Goal: Task Accomplishment & Management: Manage account settings

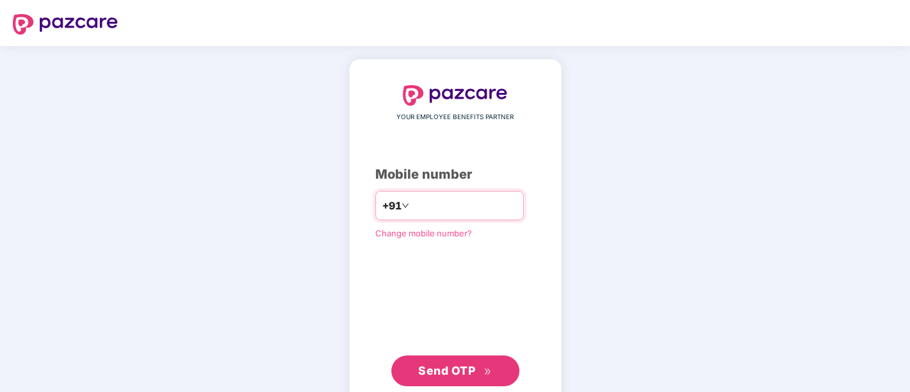
click at [436, 208] on input "number" at bounding box center [464, 205] width 105 height 20
type input "**********"
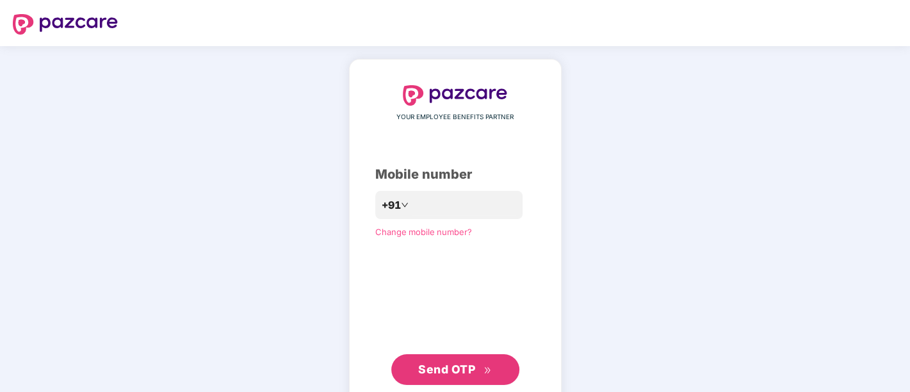
click at [454, 364] on span "Send OTP" at bounding box center [446, 369] width 57 height 13
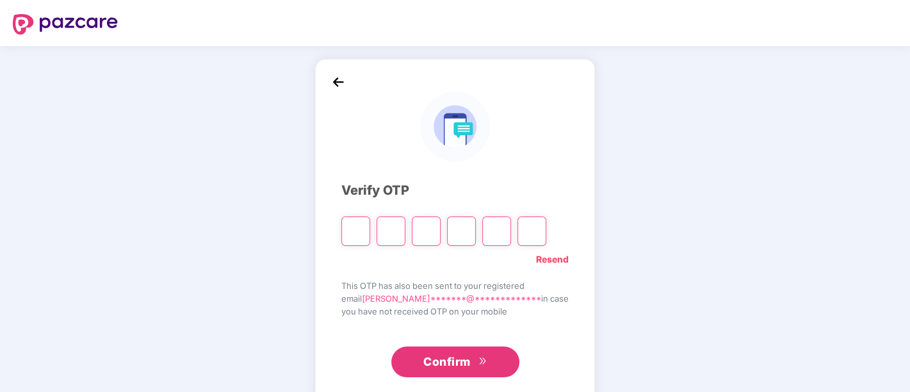
paste input "*"
type input "*"
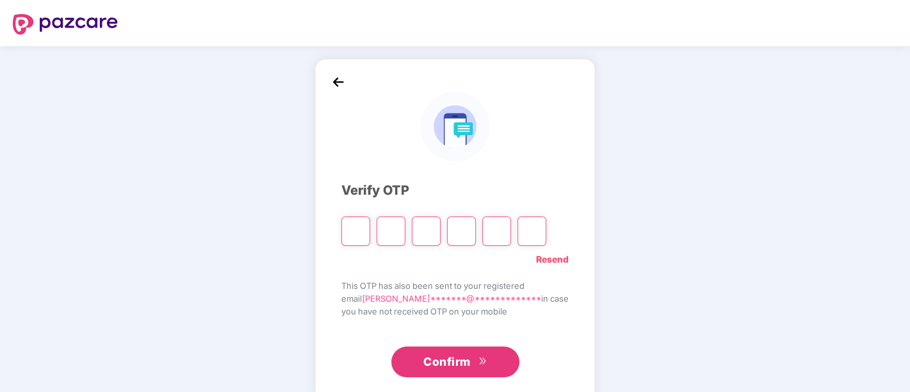
type input "*"
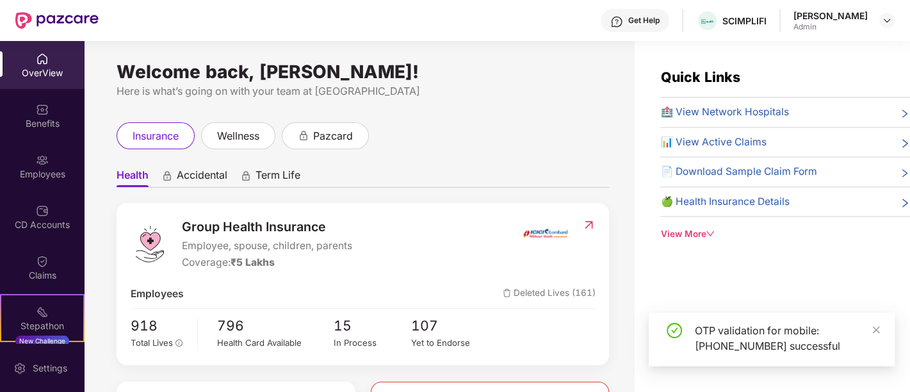
click at [0, 191] on div "OverView Benefits Employees CD Accounts Claims Stepathon New Challenge Endorsem…" at bounding box center [42, 192] width 85 height 303
click at [47, 168] on div "Employees" at bounding box center [42, 174] width 85 height 13
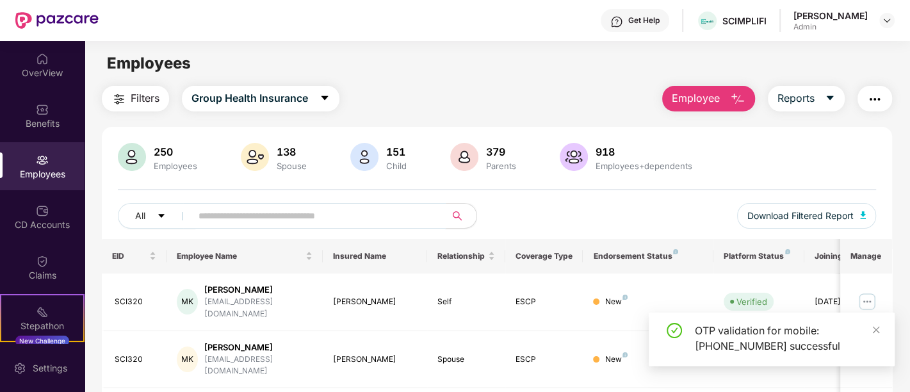
click at [201, 209] on input "text" at bounding box center [314, 215] width 230 height 19
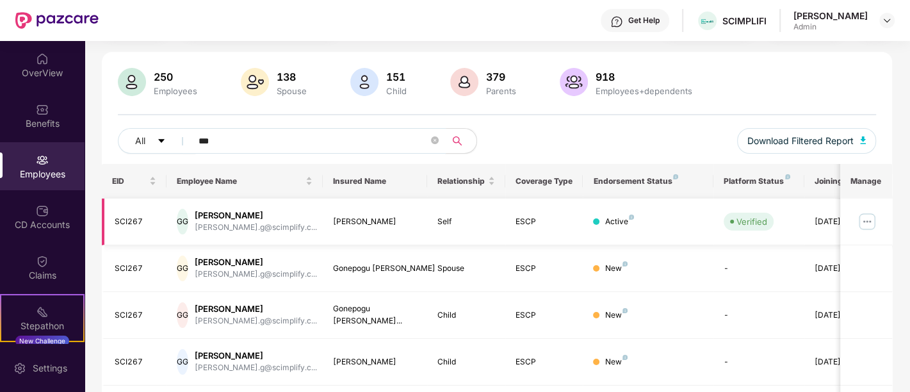
scroll to position [73, 0]
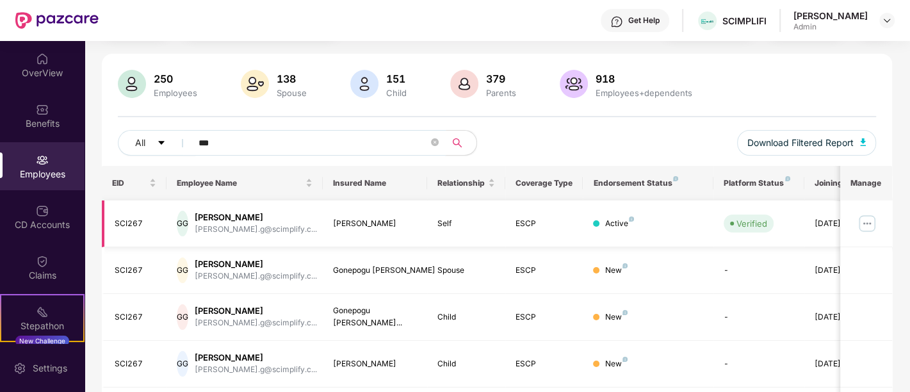
type input "***"
click at [871, 224] on img at bounding box center [867, 223] width 20 height 20
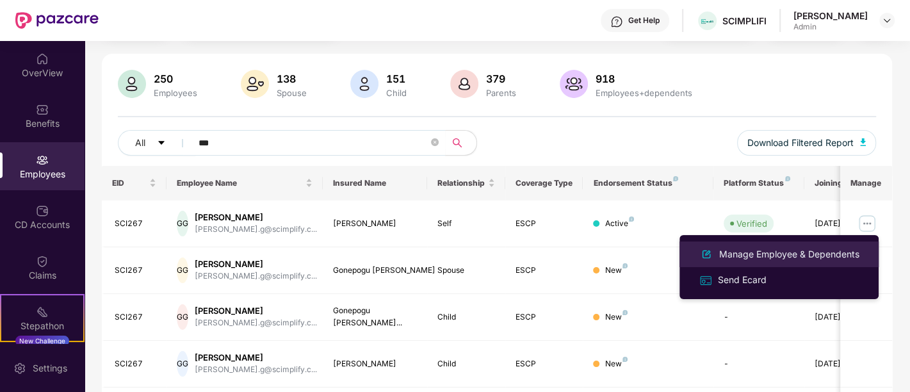
click at [800, 257] on div "Manage Employee & Dependents" at bounding box center [789, 254] width 145 height 14
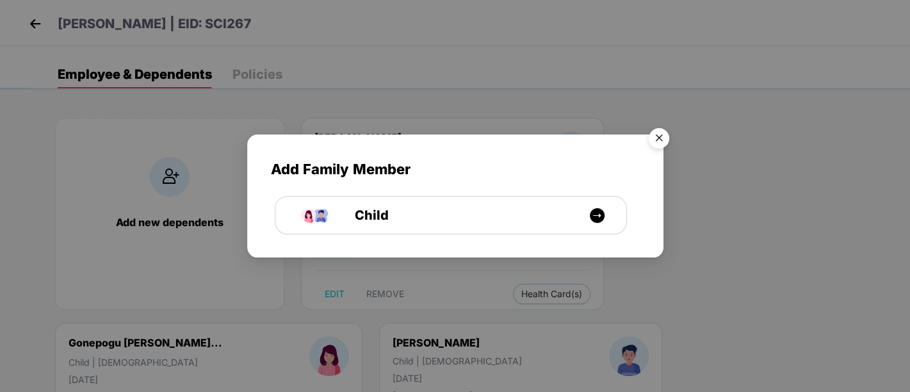
click at [662, 133] on img "Close" at bounding box center [659, 140] width 36 height 36
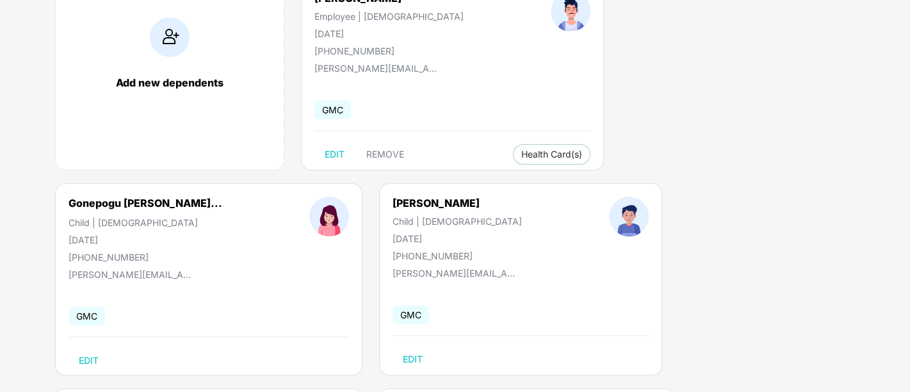
scroll to position [140, 0]
